Goal: Task Accomplishment & Management: Manage account settings

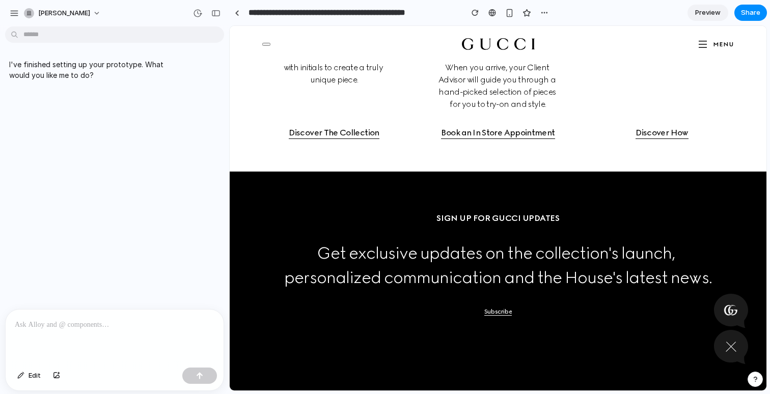
scroll to position [1621, 0]
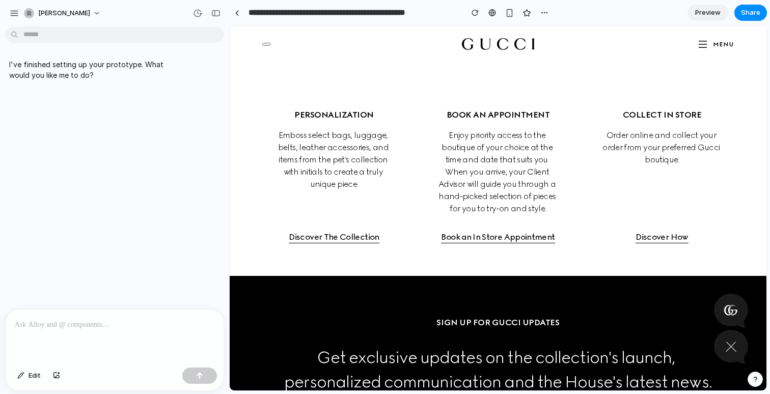
click at [89, 331] on div at bounding box center [115, 337] width 218 height 54
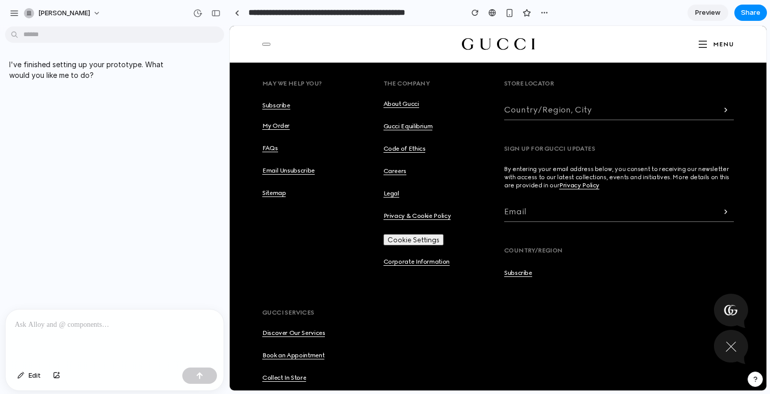
scroll to position [2096, 0]
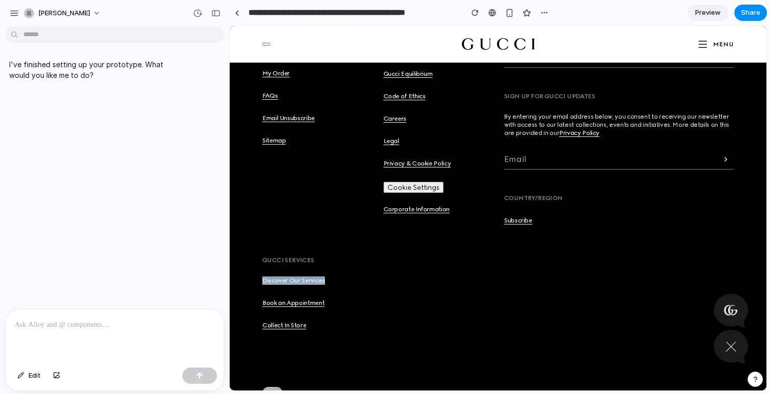
drag, startPoint x: 327, startPoint y: 262, endPoint x: 373, endPoint y: 266, distance: 45.5
click at [339, 264] on div "Gucci Services Discover Our Services Book an Appointment Collect In Store" at bounding box center [316, 293] width 109 height 75
click at [356, 299] on div "Book an Appointment" at bounding box center [316, 310] width 109 height 22
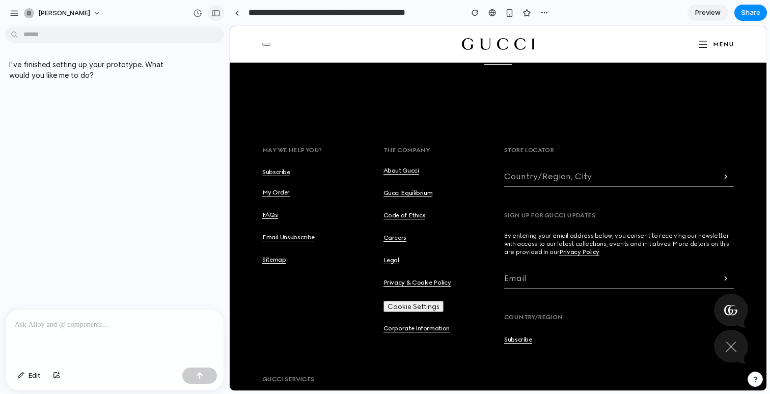
click at [222, 11] on button "button" at bounding box center [216, 13] width 16 height 16
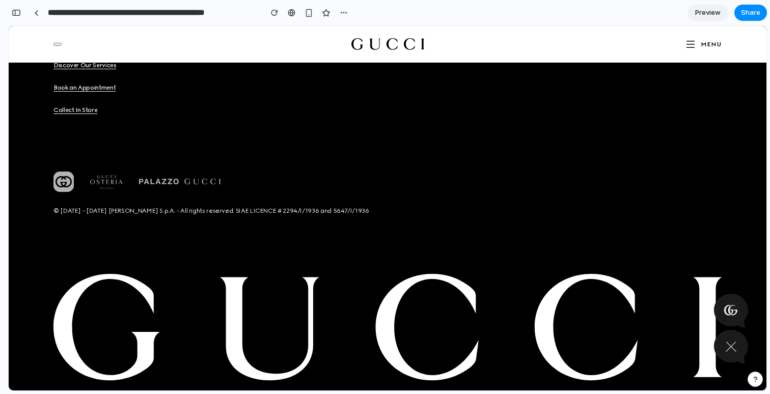
scroll to position [2467, 0]
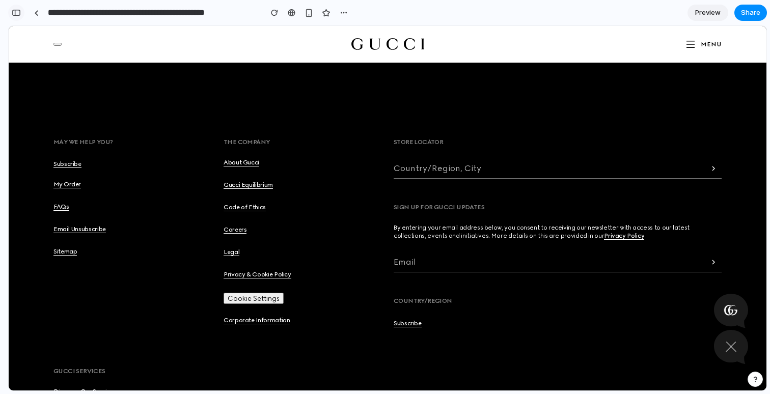
click at [18, 10] on div "button" at bounding box center [16, 12] width 9 height 7
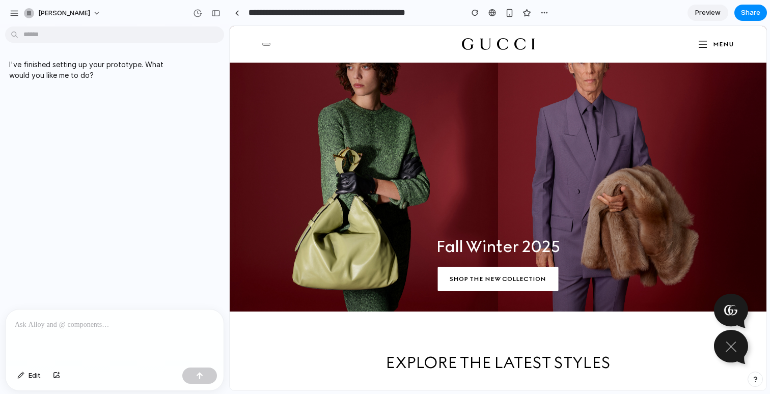
scroll to position [0, 0]
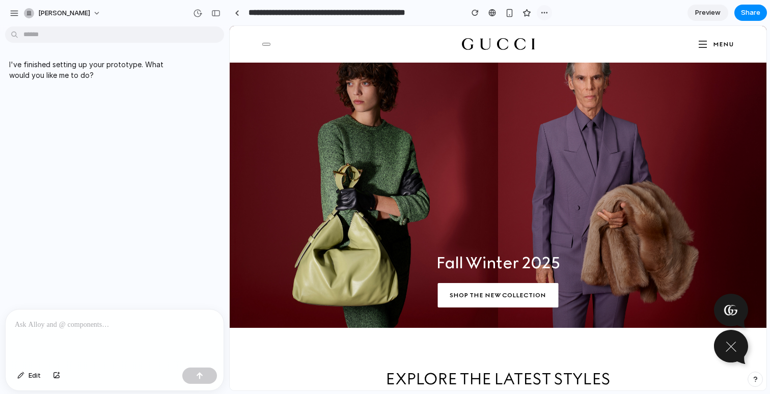
click at [546, 16] on div "button" at bounding box center [544, 13] width 8 height 8
click at [568, 10] on div "Duplicate Delete" at bounding box center [385, 197] width 770 height 394
click at [75, 326] on p at bounding box center [115, 325] width 200 height 12
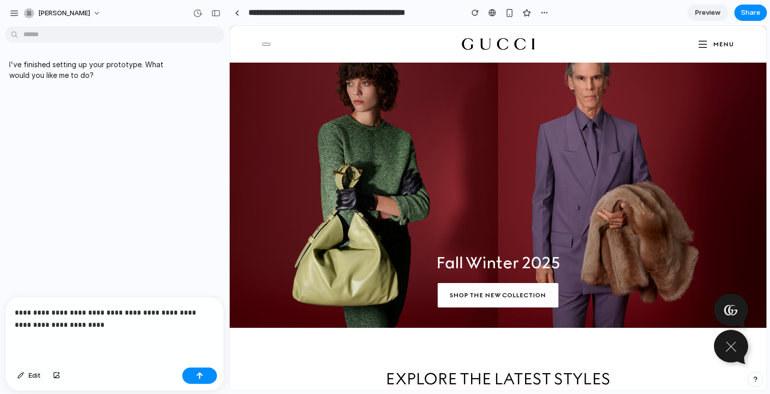
click at [71, 320] on p "**********" at bounding box center [113, 319] width 196 height 24
click at [199, 376] on div "button" at bounding box center [199, 375] width 7 height 7
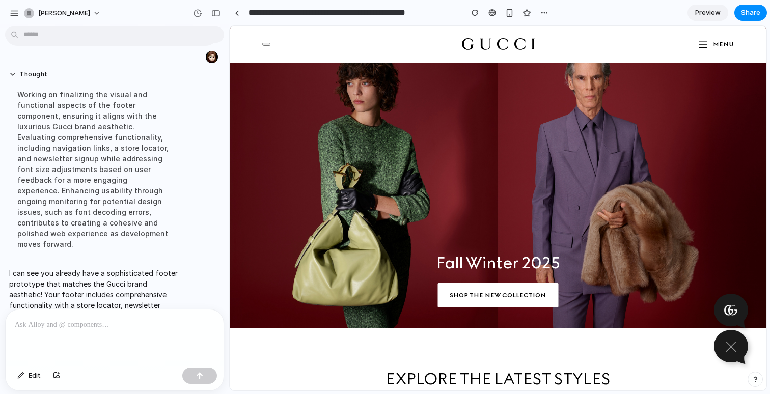
scroll to position [184, 0]
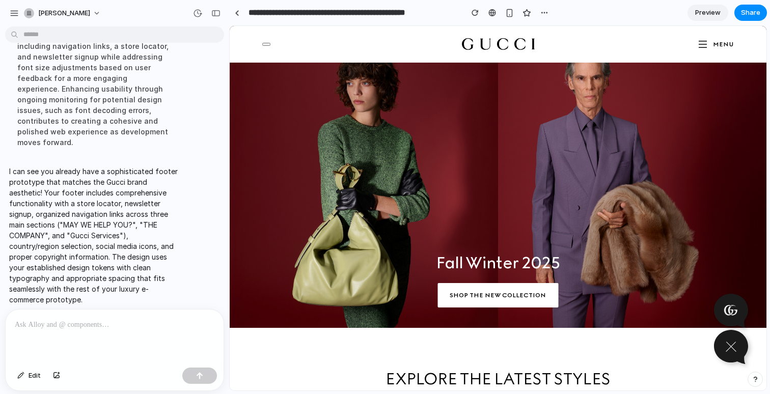
click at [317, 369] on h2 "Explore the Latest Styles" at bounding box center [498, 379] width 472 height 20
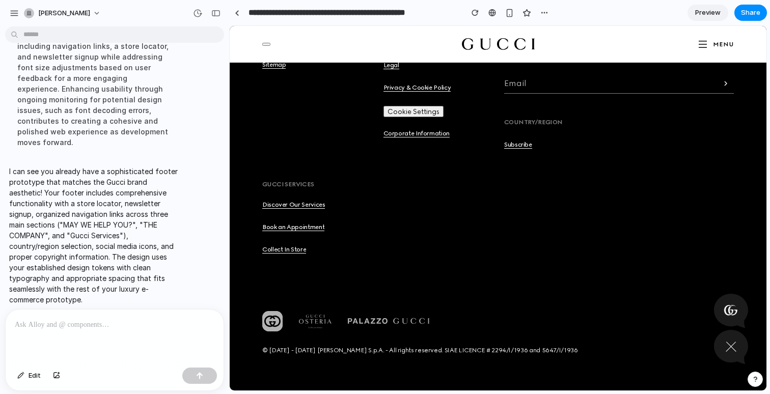
scroll to position [2290, 0]
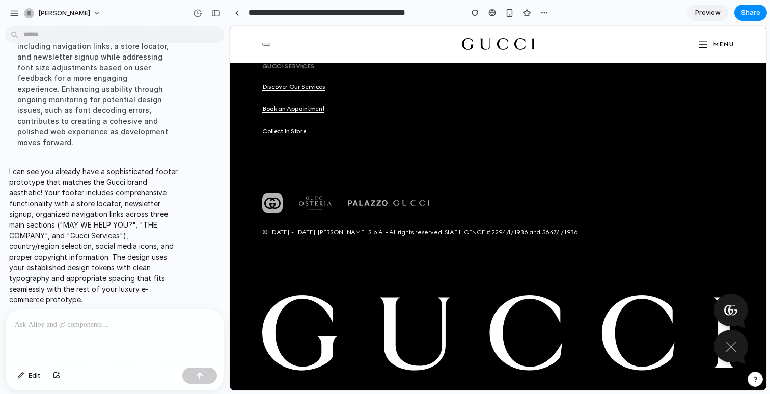
drag, startPoint x: 354, startPoint y: 293, endPoint x: 337, endPoint y: 259, distance: 38.3
click at [352, 295] on icon at bounding box center [498, 332] width 472 height 75
drag, startPoint x: 306, startPoint y: 148, endPoint x: 313, endPoint y: 214, distance: 66.1
click at [307, 185] on div "Apple App Store Google Play © [DATE] - [DATE] [PERSON_NAME] S.p.A. - All rights…" at bounding box center [498, 216] width 472 height 158
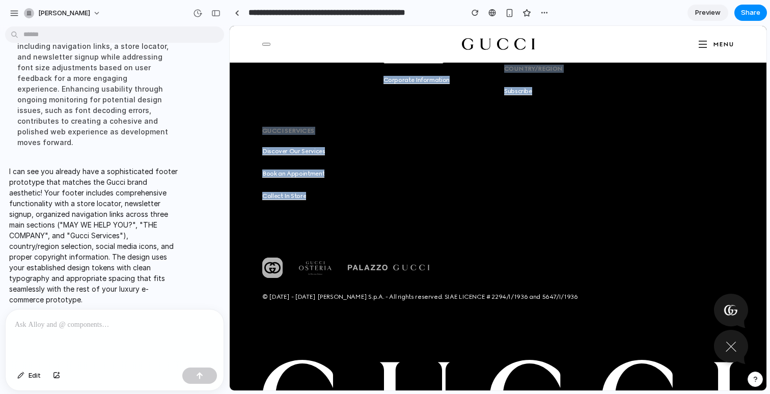
drag, startPoint x: 321, startPoint y: 197, endPoint x: 230, endPoint y: 81, distance: 147.2
click at [379, 202] on div "Apple App Store Google Play © [DATE] - [DATE] [PERSON_NAME] S.p.A. - All rights…" at bounding box center [498, 281] width 472 height 158
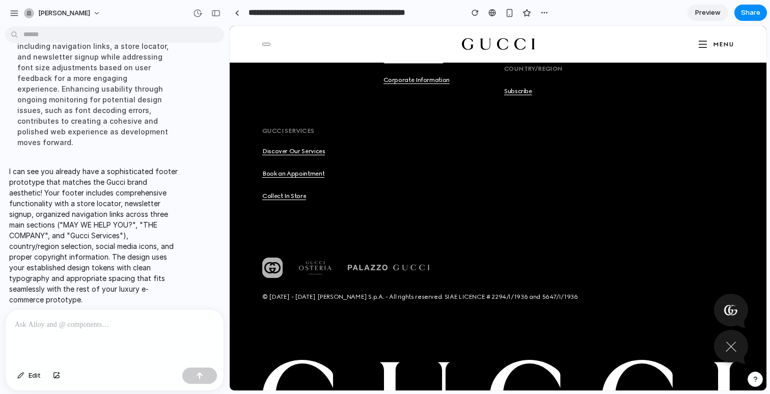
click at [722, 35] on div "Skip to main content Sign In My Orders Account Settings Address Book Wallet Sav…" at bounding box center [498, 44] width 537 height 37
click at [715, 45] on span "MENU" at bounding box center [723, 44] width 21 height 7
click at [714, 12] on span "Preview" at bounding box center [707, 13] width 25 height 10
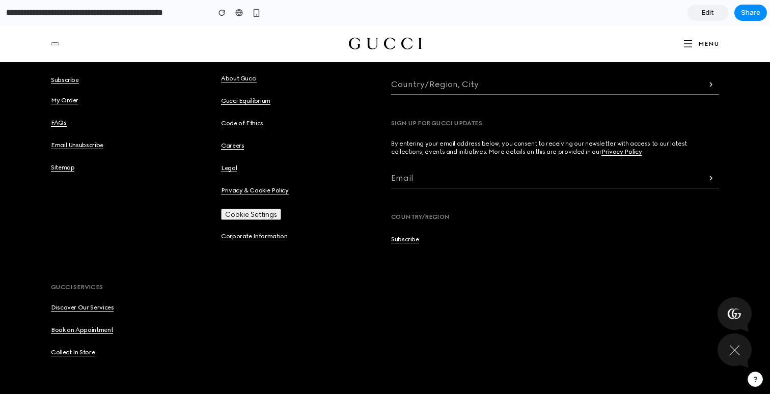
scroll to position [2502, 0]
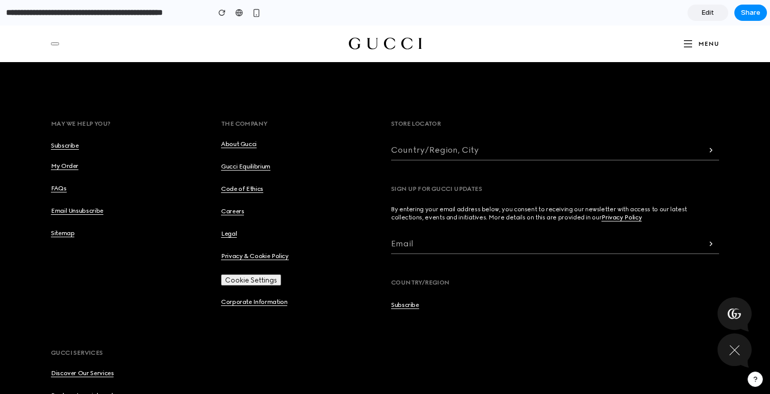
click at [694, 47] on button "MENU" at bounding box center [700, 44] width 37 height 12
click at [714, 11] on link "Edit" at bounding box center [707, 13] width 41 height 16
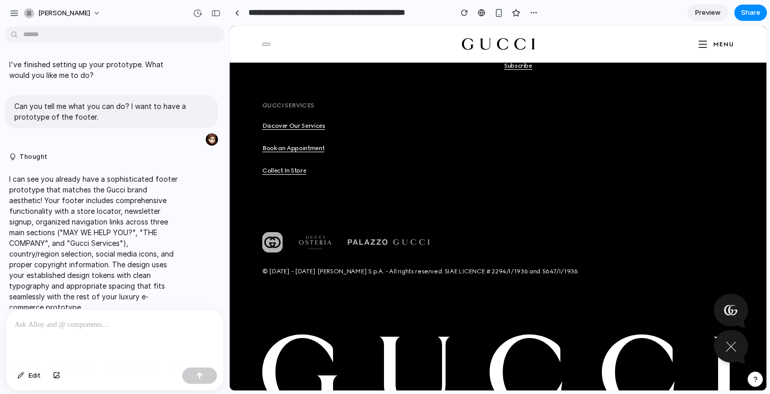
click at [265, 39] on div "Sign In My Orders Account Settings Address Book Wallet Saved Items My Appointme…" at bounding box center [498, 44] width 472 height 12
click at [267, 43] on button "button" at bounding box center [266, 44] width 8 height 3
click at [10, 9] on div "button" at bounding box center [14, 13] width 9 height 9
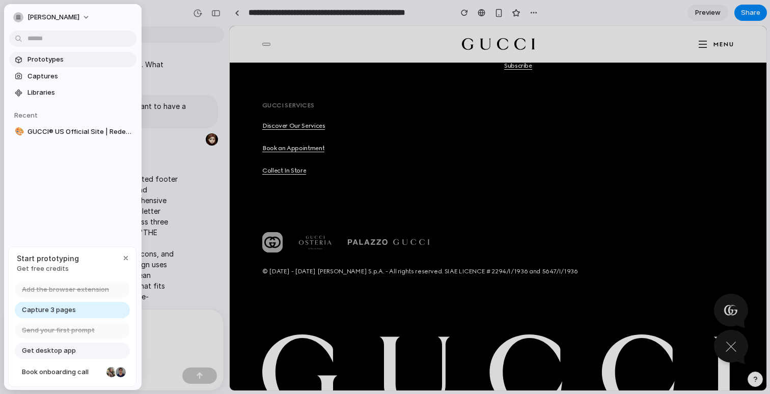
click at [40, 59] on span "Prototypes" at bounding box center [79, 59] width 105 height 10
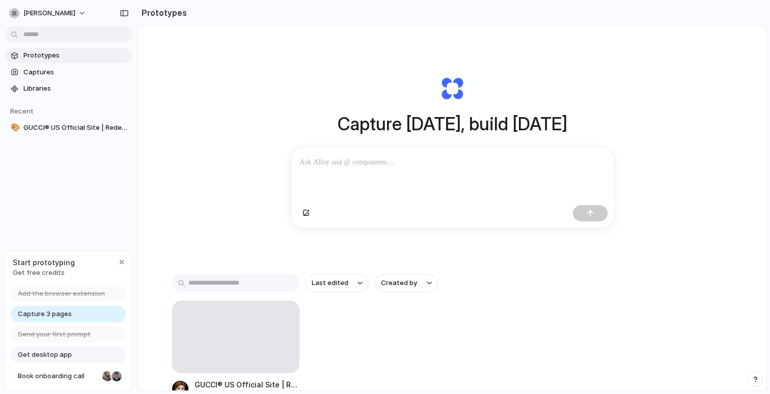
scroll to position [77, 0]
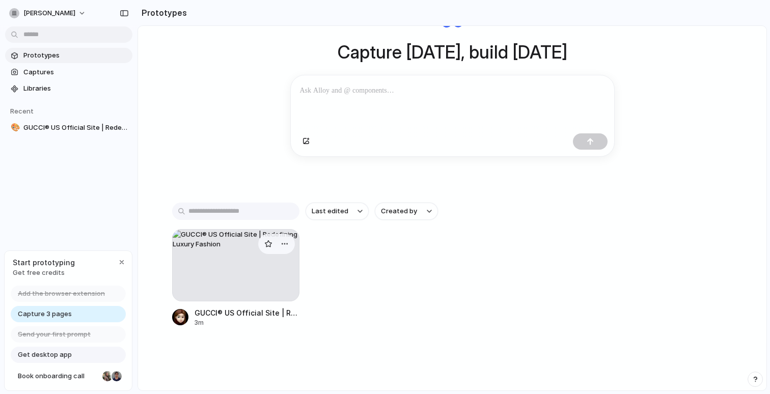
click at [280, 254] on div at bounding box center [235, 265] width 127 height 72
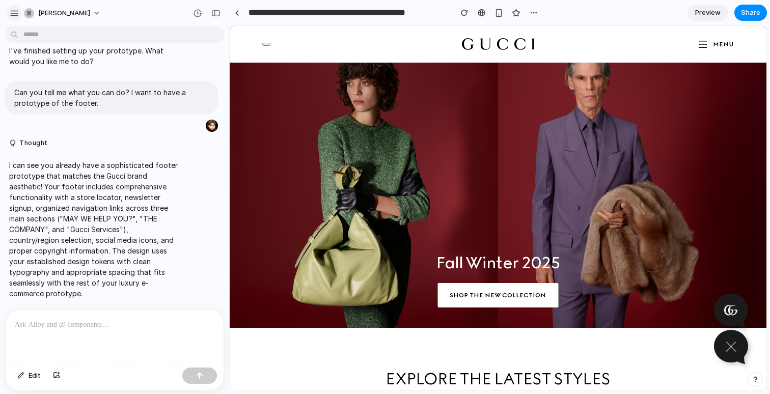
click at [16, 11] on div "button" at bounding box center [14, 13] width 9 height 9
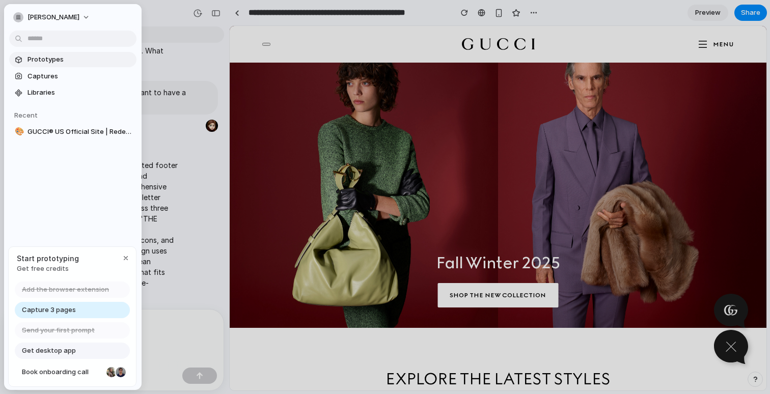
click at [78, 56] on span "Prototypes" at bounding box center [79, 59] width 105 height 10
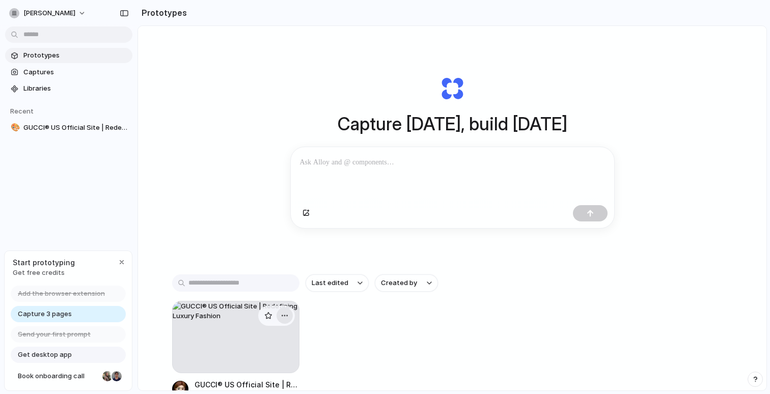
click at [281, 319] on div "button" at bounding box center [285, 316] width 8 height 8
click at [256, 374] on li "Delete" at bounding box center [253, 376] width 72 height 16
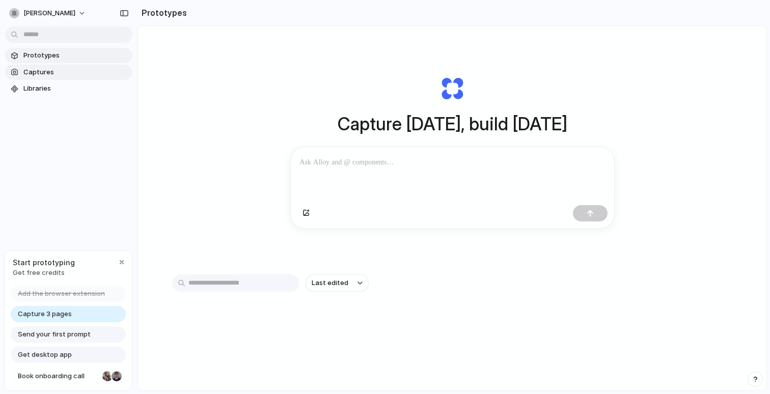
click at [59, 72] on span "Captures" at bounding box center [75, 72] width 105 height 10
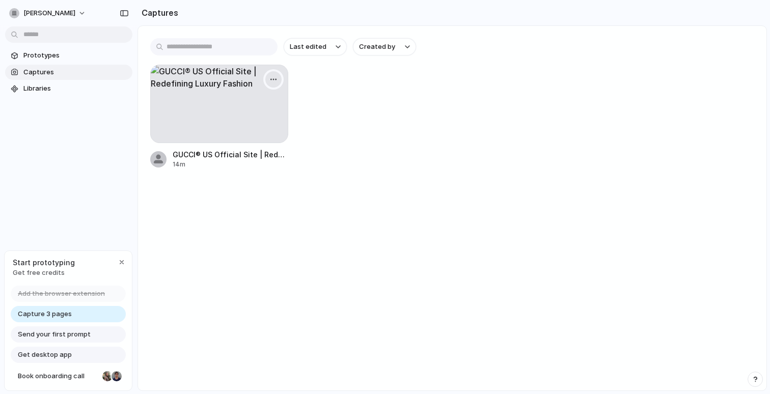
click at [281, 80] on button "button" at bounding box center [273, 79] width 16 height 16
click at [222, 150] on span "Delete" at bounding box center [226, 152] width 21 height 10
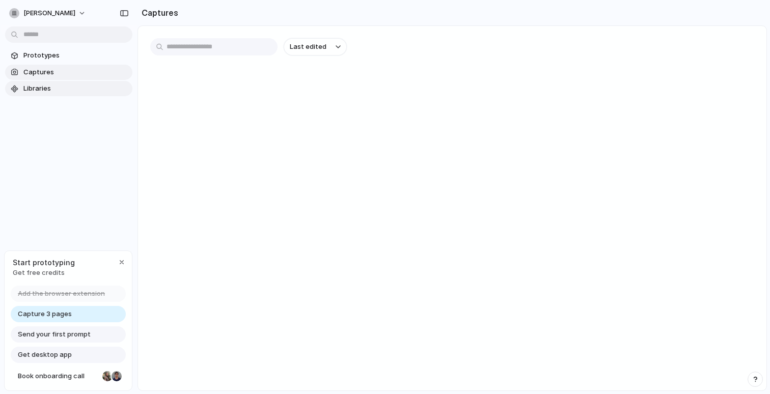
click at [35, 90] on span "Libraries" at bounding box center [75, 89] width 105 height 10
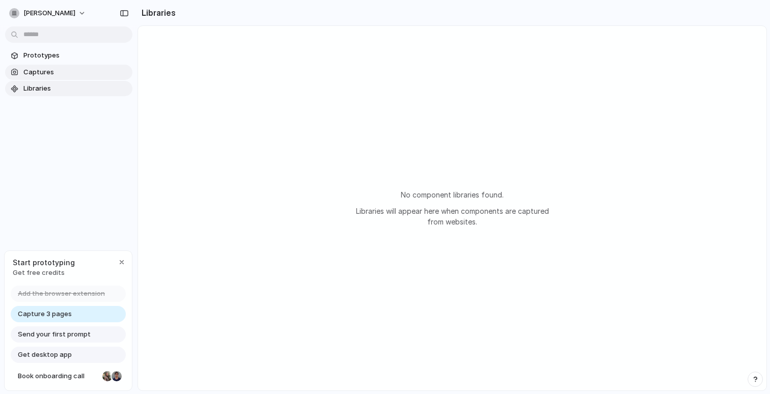
click at [62, 65] on link "Captures" at bounding box center [68, 72] width 127 height 15
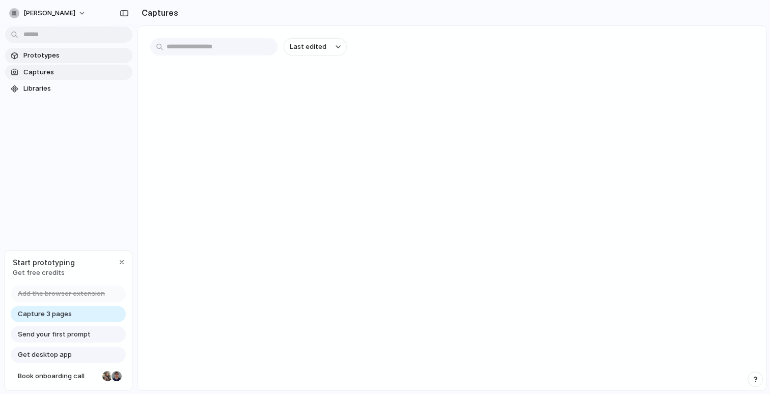
click at [68, 56] on span "Prototypes" at bounding box center [75, 55] width 105 height 10
